Goal: Find specific page/section: Find specific page/section

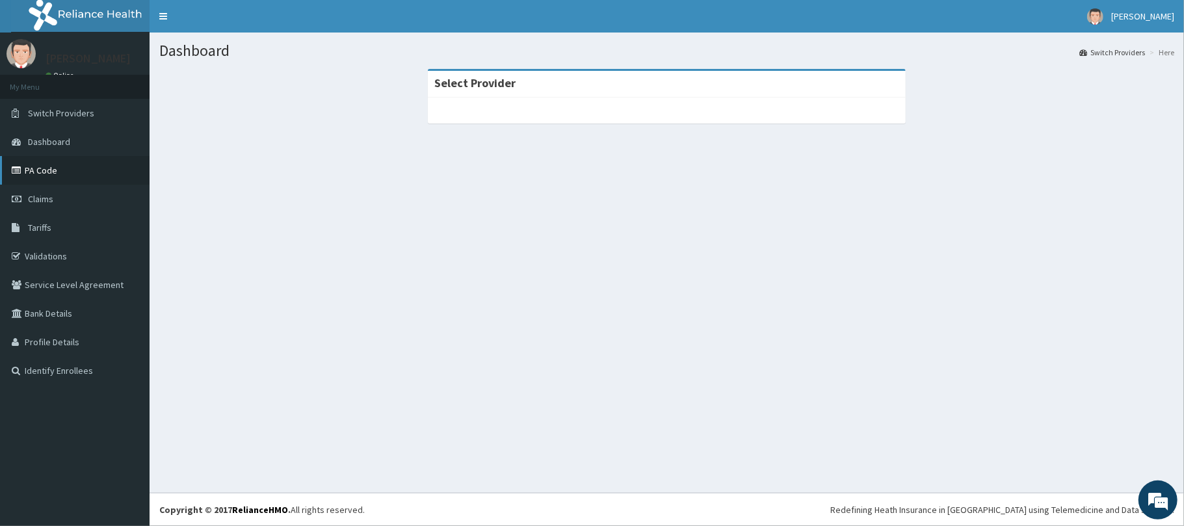
click at [89, 173] on link "PA Code" at bounding box center [75, 170] width 150 height 29
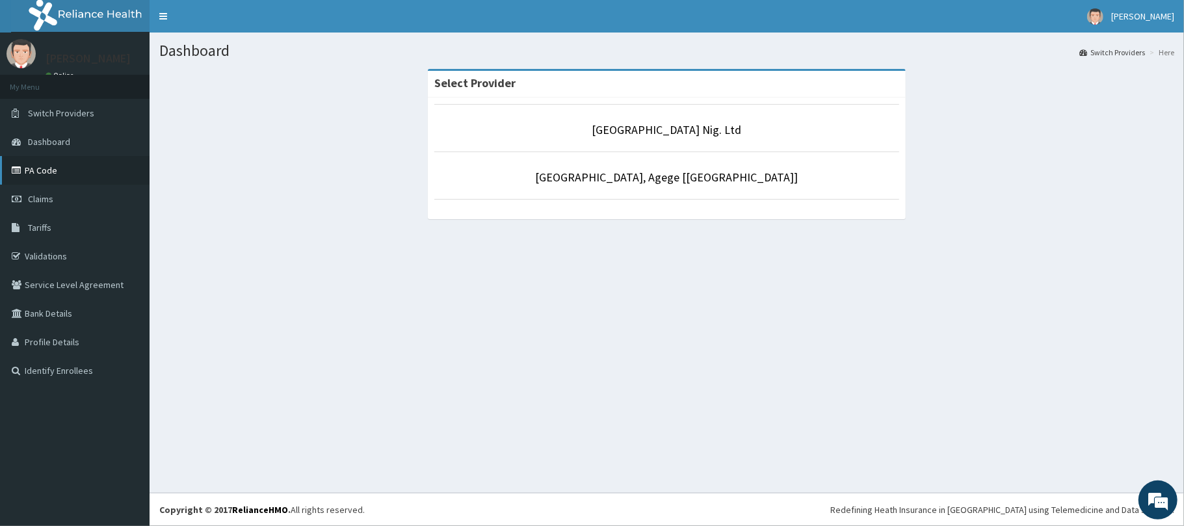
click at [98, 173] on link "PA Code" at bounding box center [75, 170] width 150 height 29
click at [52, 181] on link "PA Code" at bounding box center [75, 170] width 150 height 29
